Goal: Browse casually

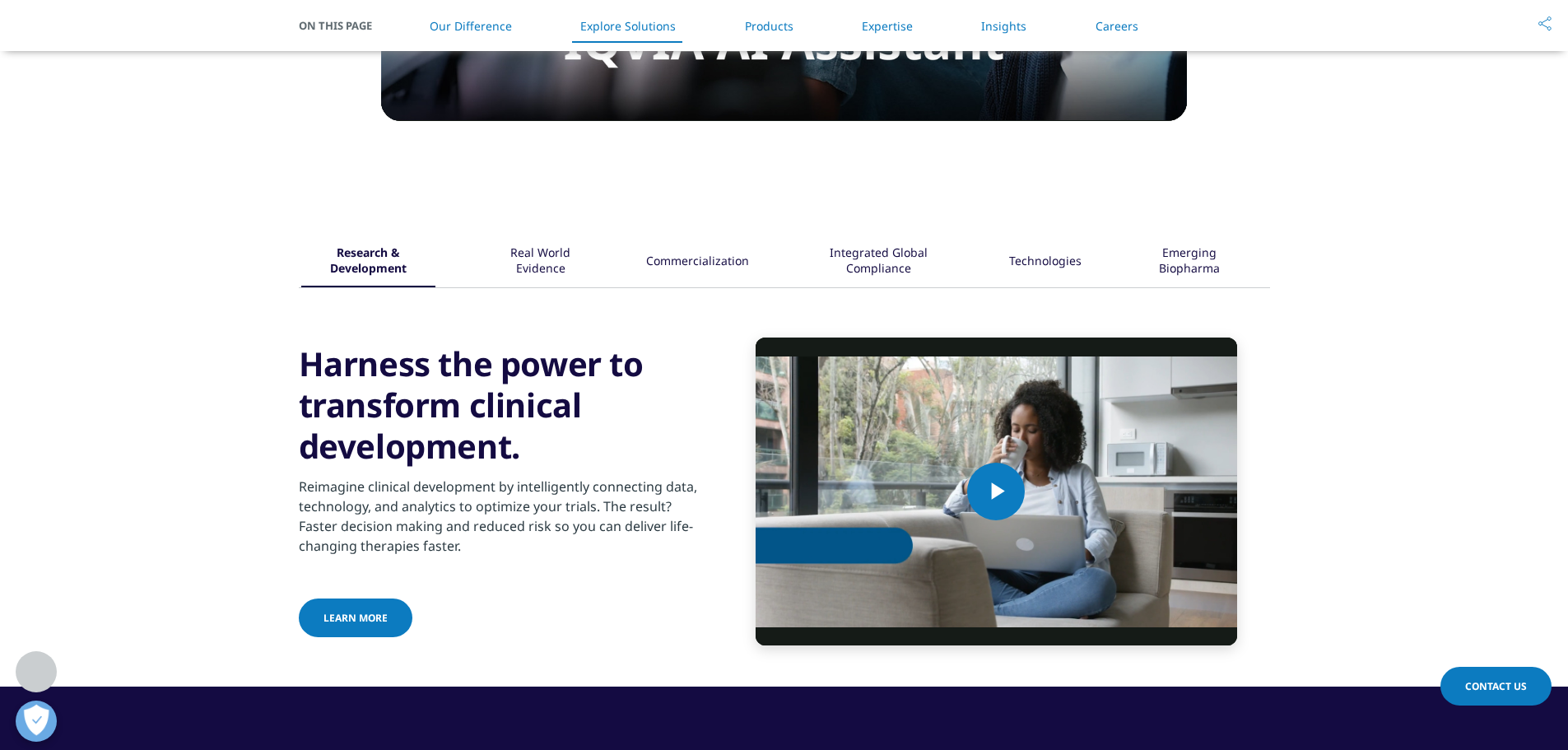
scroll to position [1898, 0]
